Goal: Information Seeking & Learning: Check status

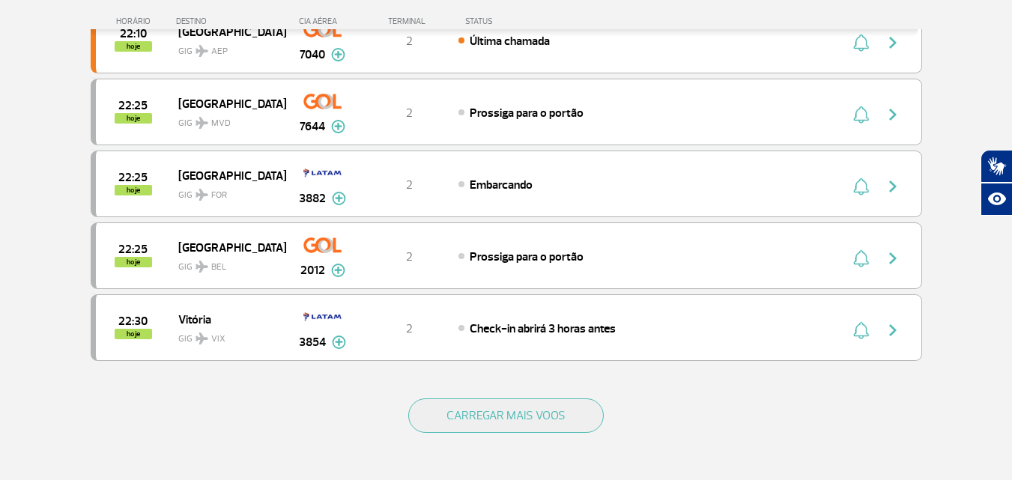
scroll to position [1348, 0]
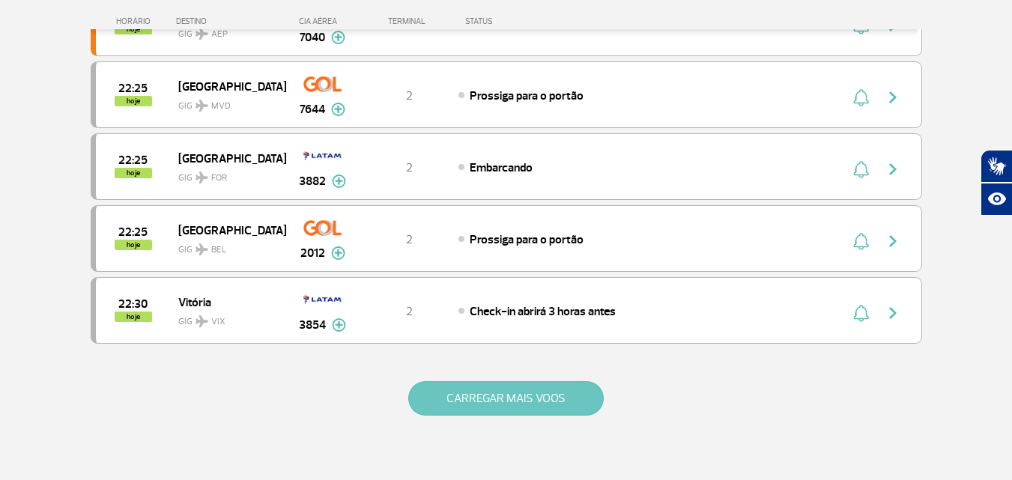
click at [478, 408] on button "CARREGAR MAIS VOOS" at bounding box center [505, 398] width 195 height 34
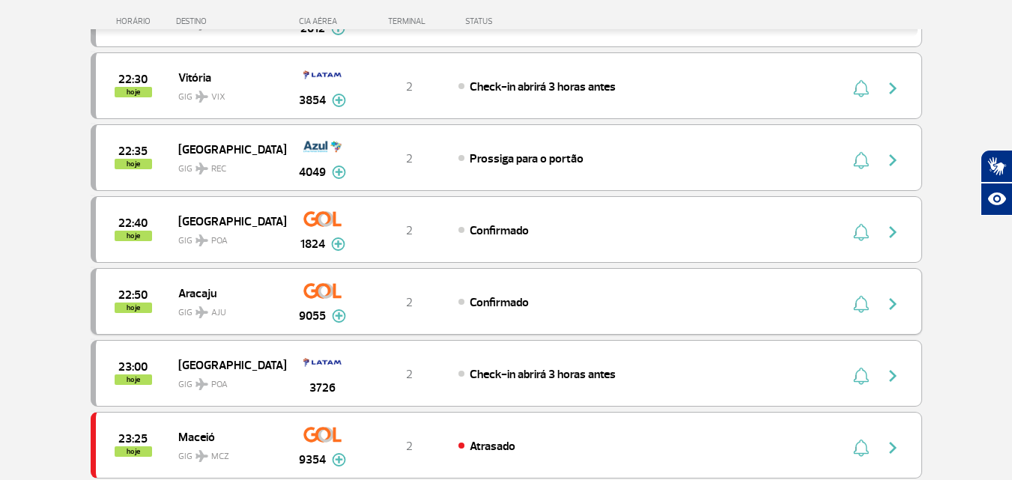
scroll to position [1647, 0]
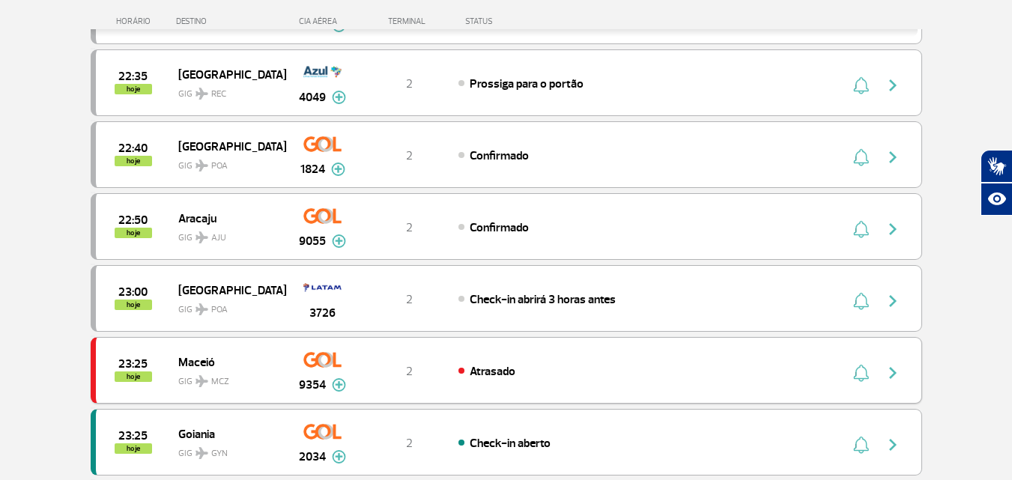
click at [141, 368] on span "23:25" at bounding box center [132, 364] width 29 height 10
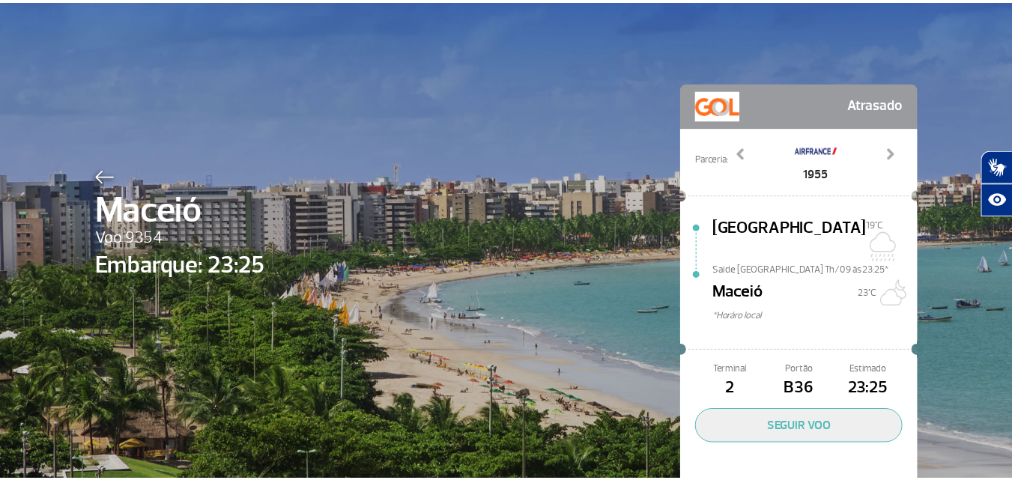
scroll to position [43, 0]
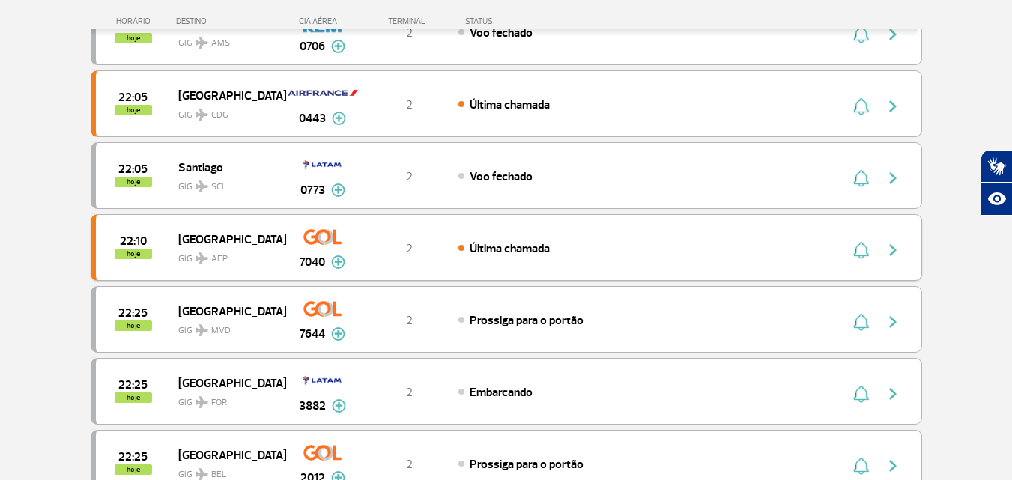
scroll to position [1548, 0]
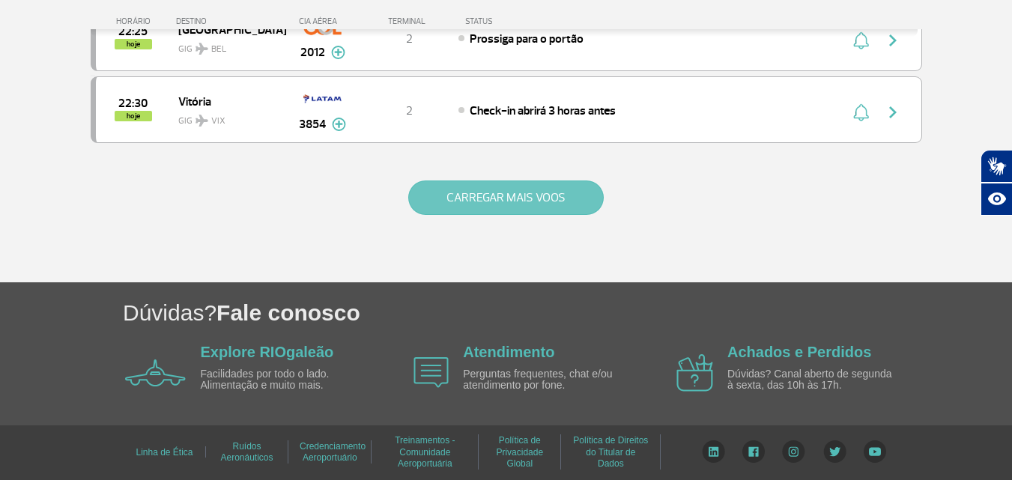
click at [495, 190] on button "CARREGAR MAIS VOOS" at bounding box center [505, 197] width 195 height 34
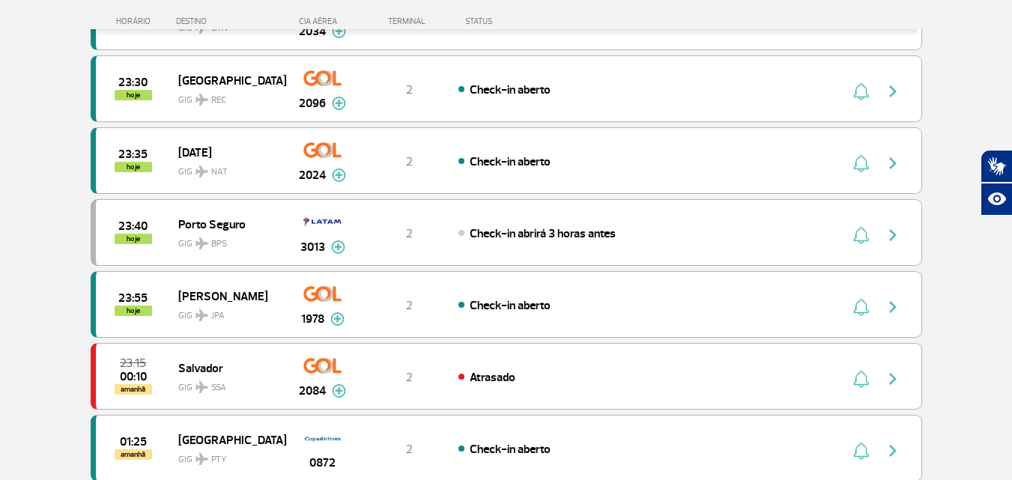
scroll to position [1998, 0]
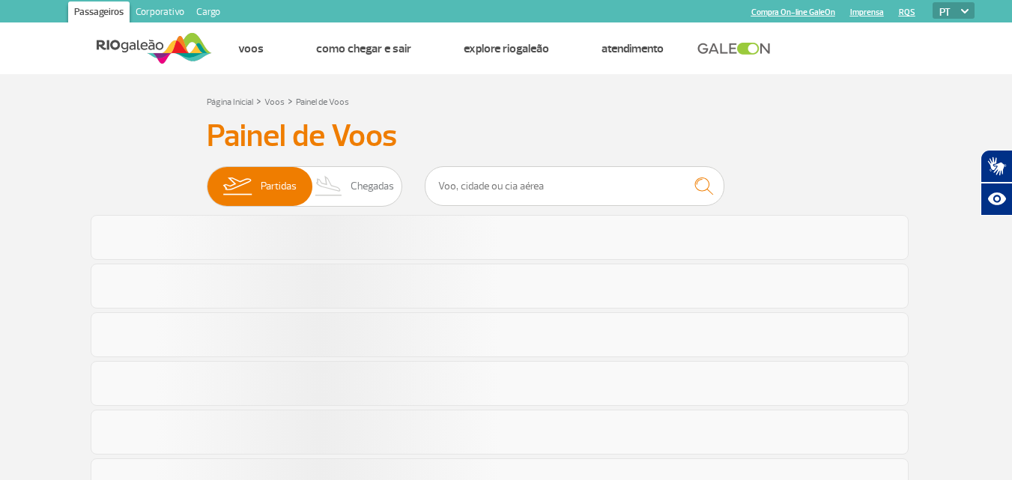
scroll to position [955, 0]
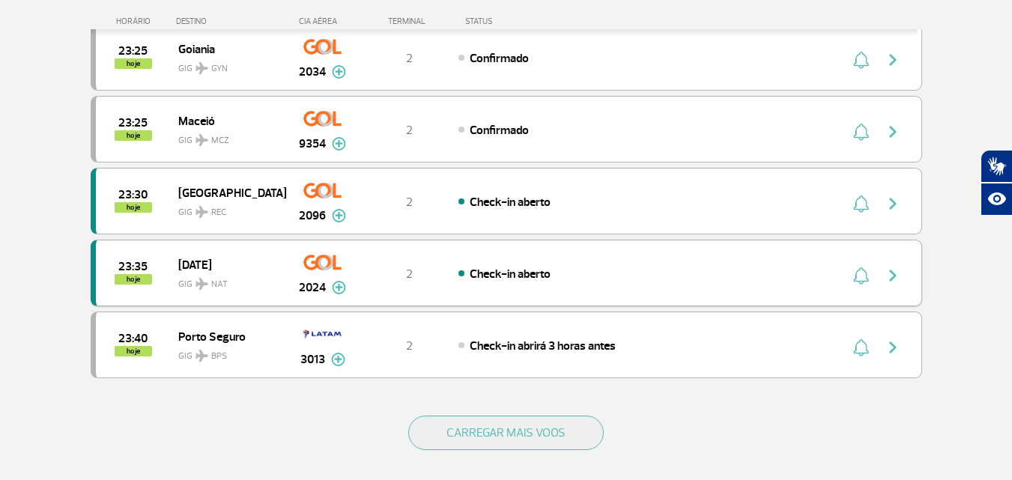
scroll to position [1329, 0]
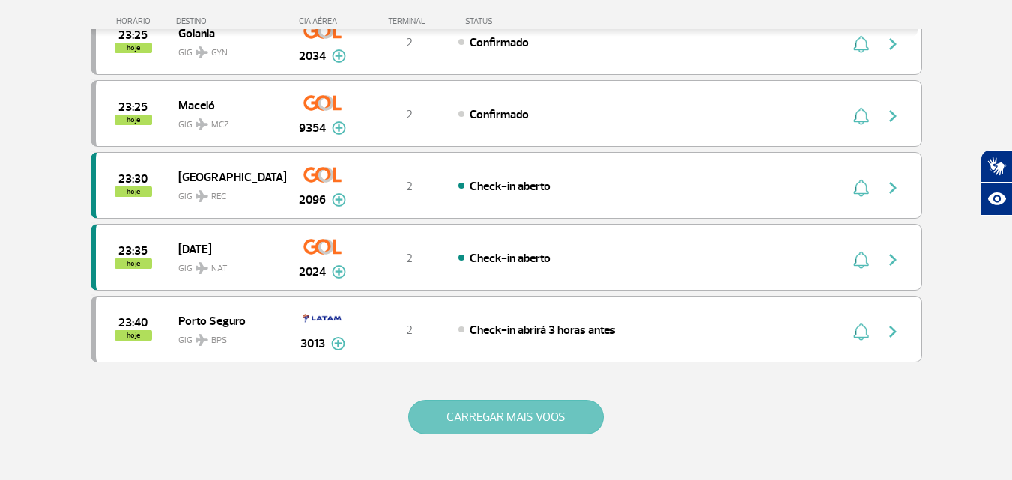
click at [460, 414] on button "CARREGAR MAIS VOOS" at bounding box center [505, 417] width 195 height 34
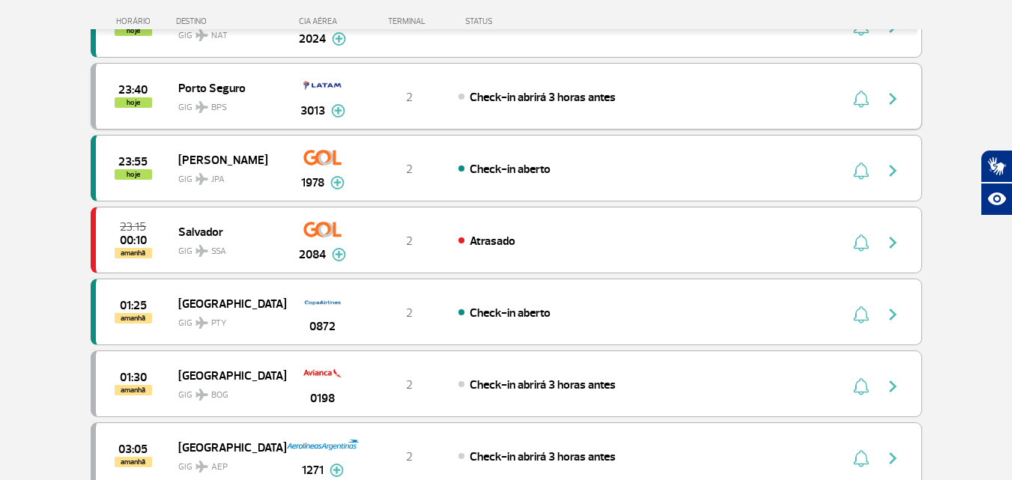
scroll to position [1703, 0]
